Goal: Complete application form

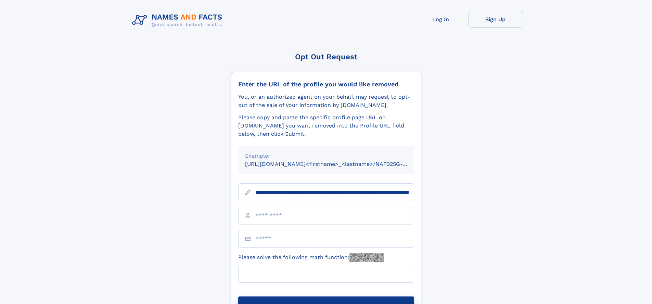
scroll to position [0, 84]
type input "**********"
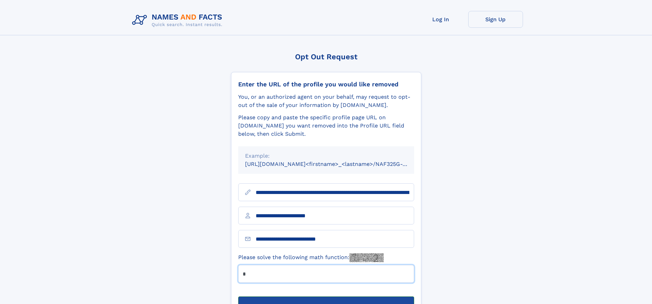
type input "*"
click at [326, 296] on button "Submit Opt Out Request" at bounding box center [326, 307] width 176 height 22
